Goal: Information Seeking & Learning: Learn about a topic

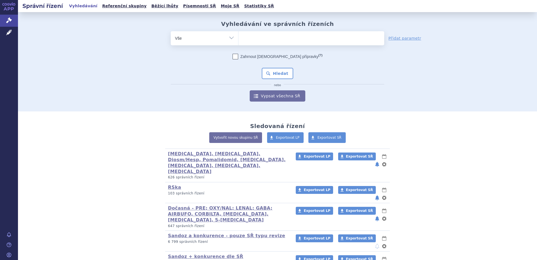
click at [264, 37] on ul at bounding box center [312, 37] width 146 height 12
click at [239, 37] on select at bounding box center [238, 38] width 0 height 14
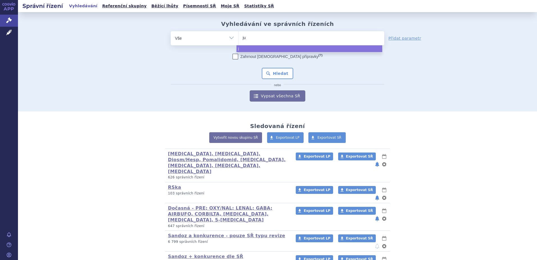
type input "jub"
type input "jubbo"
type input "jubbon"
type input "jubbont"
type input "jubbonti"
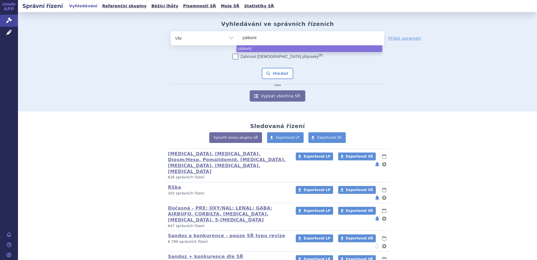
select select "jubbonti"
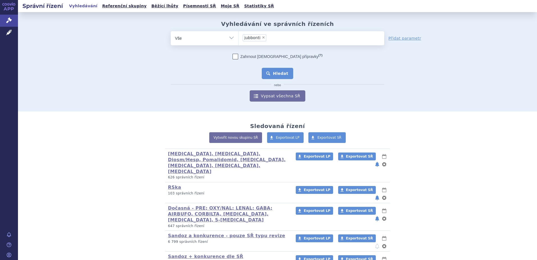
click at [274, 71] on button "Hledat" at bounding box center [278, 73] width 32 height 11
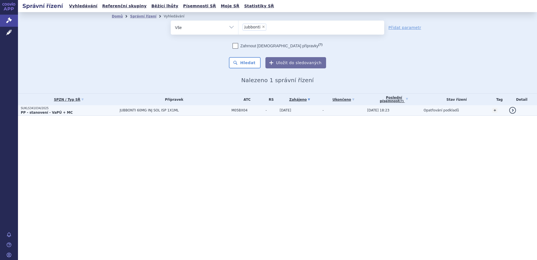
click at [69, 114] on p "PP - stanovení - VaPÚ + MC" at bounding box center [69, 112] width 96 height 4
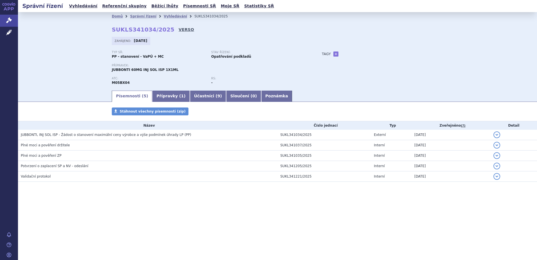
click at [179, 30] on link "VERSO" at bounding box center [186, 30] width 15 height 6
click at [197, 96] on link "Účastníci ( 9 )" at bounding box center [208, 96] width 36 height 11
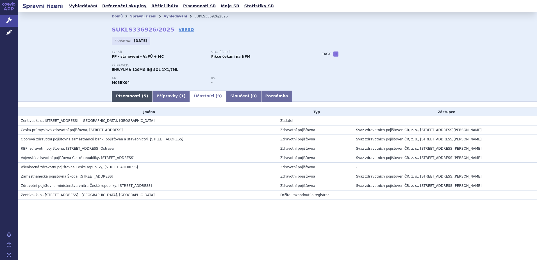
drag, startPoint x: 137, startPoint y: 95, endPoint x: 132, endPoint y: 95, distance: 5.3
click at [137, 95] on link "Písemnosti ( 5 )" at bounding box center [132, 96] width 40 height 11
